Goal: Transaction & Acquisition: Purchase product/service

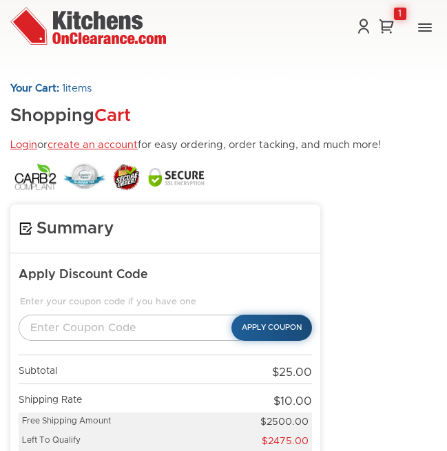
click at [262, 317] on button "Apply Coupon" at bounding box center [272, 328] width 81 height 26
click at [280, 432] on td "$2475.00" at bounding box center [259, 442] width 105 height 20
click at [278, 427] on td "$2500.00" at bounding box center [259, 422] width 105 height 19
click at [267, 337] on button "Apply Coupon" at bounding box center [272, 328] width 81 height 26
click at [154, 156] on div "Your Cart: 1 items Shopping Cart Login or create an account for easy ordering, …" at bounding box center [223, 137] width 427 height 108
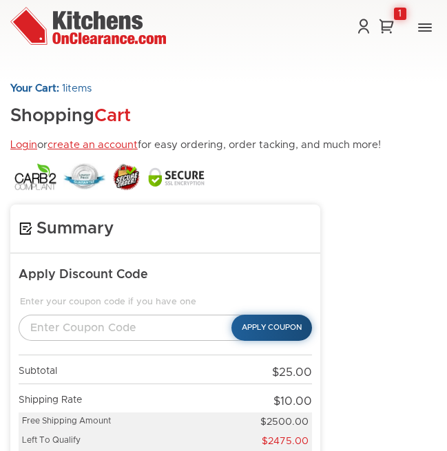
click at [159, 182] on img at bounding box center [176, 177] width 58 height 21
click at [378, 10] on div "Shop Online Kitchen Cabinets Kitchen Sinks & Faucets Knobs & Handles Bathroom P…" at bounding box center [223, 28] width 447 height 42
click at [385, 20] on link "1" at bounding box center [386, 26] width 19 height 17
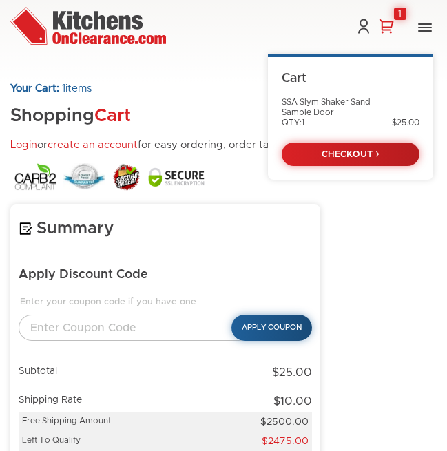
click at [405, 8] on div "1" at bounding box center [400, 14] width 12 height 12
click at [421, 28] on button "Toggle Navigation" at bounding box center [424, 28] width 23 height 22
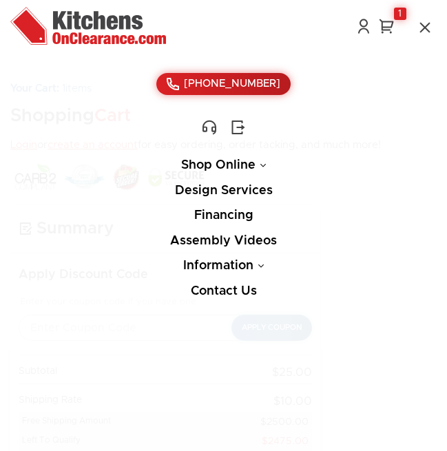
click at [224, 83] on span "[PHONE_NUMBER]" at bounding box center [232, 84] width 96 height 10
click at [37, 25] on img at bounding box center [88, 26] width 156 height 38
